Goal: Information Seeking & Learning: Find contact information

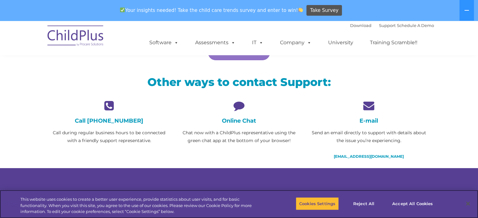
scroll to position [127, 0]
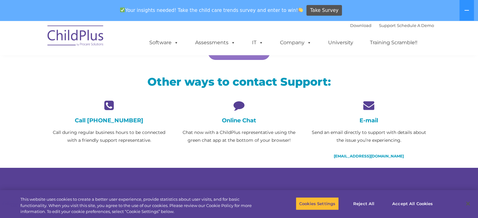
click at [242, 105] on icon at bounding box center [239, 105] width 120 height 11
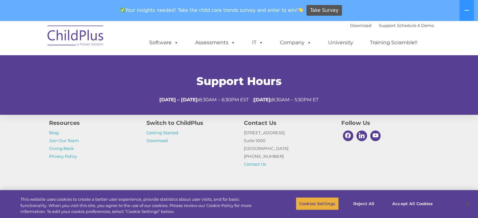
scroll to position [241, 0]
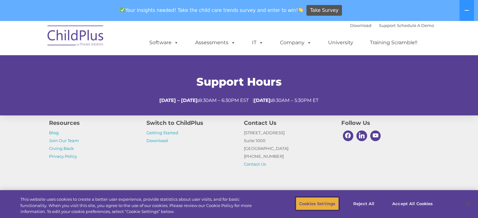
drag, startPoint x: 316, startPoint y: 203, endPoint x: 325, endPoint y: 200, distance: 8.5
click at [316, 203] on button "Cookies Settings" at bounding box center [316, 203] width 43 height 13
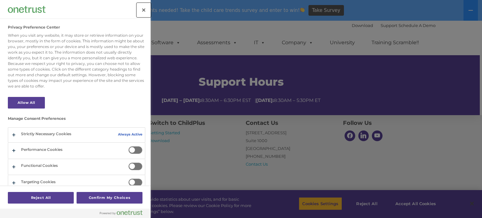
click at [145, 11] on button "Close" at bounding box center [144, 10] width 14 height 14
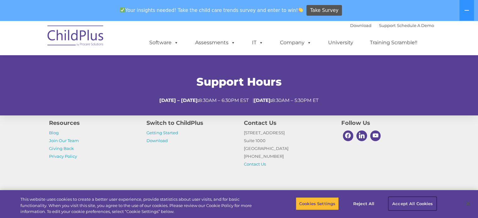
click at [410, 203] on button "Accept All Cookies" at bounding box center [411, 203] width 47 height 13
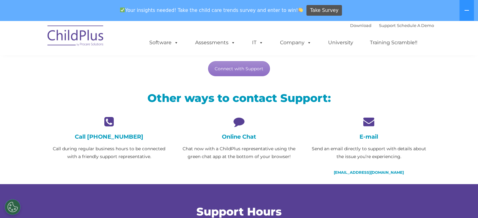
scroll to position [111, 0]
click at [239, 126] on icon at bounding box center [239, 121] width 120 height 11
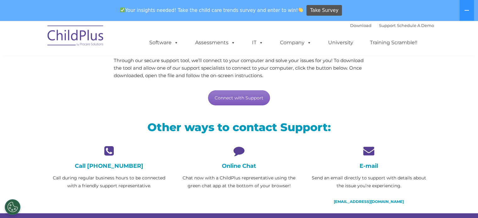
scroll to position [81, 0]
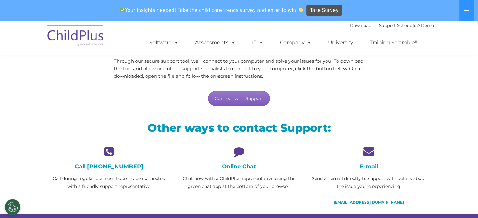
click at [241, 100] on link "Connect with Support" at bounding box center [239, 98] width 62 height 15
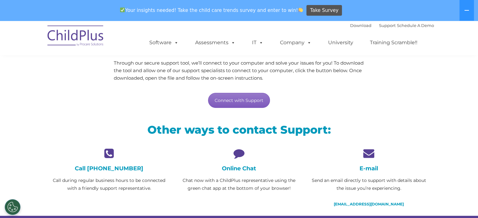
scroll to position [0, 0]
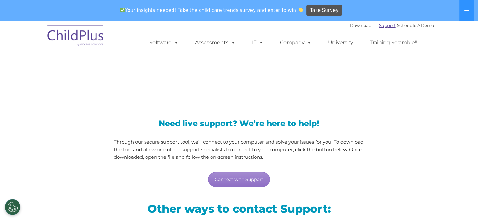
click at [379, 26] on link "Support" at bounding box center [387, 25] width 17 height 5
